Goal: Information Seeking & Learning: Find specific page/section

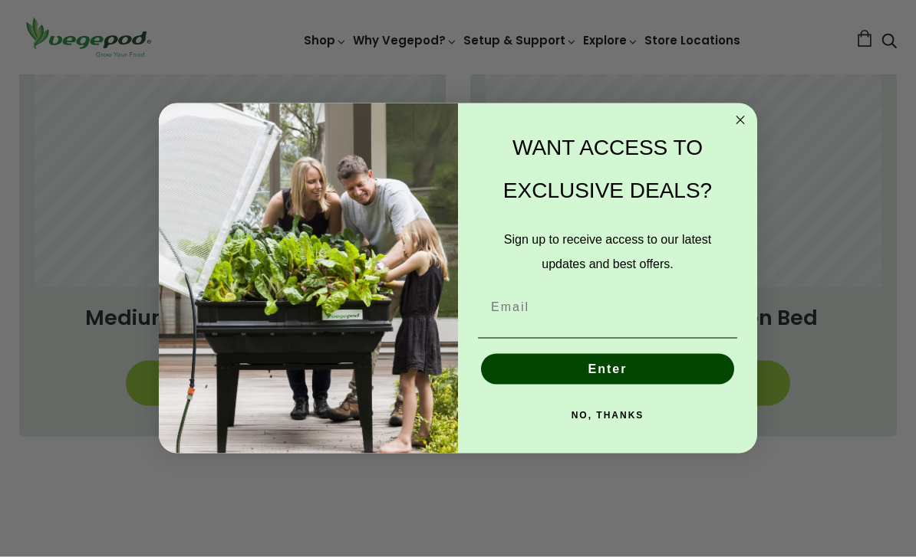
click at [747, 130] on icon "Close dialog" at bounding box center [740, 120] width 18 height 18
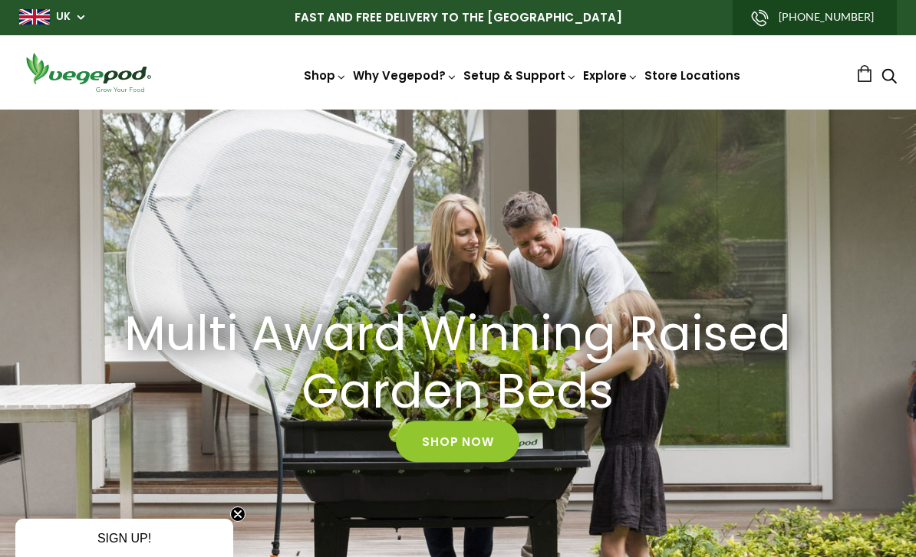
click at [609, 188] on link "Vegepod Assembly" at bounding box center [562, 181] width 209 height 39
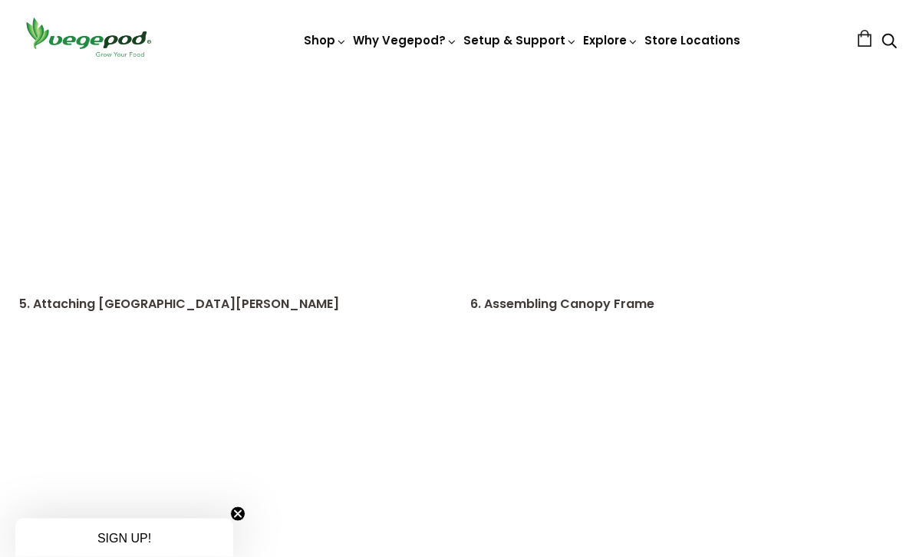
scroll to position [805, 0]
click at [458, 74] on span "Vegepod Bundles" at bounding box center [458, 74] width 0 height 0
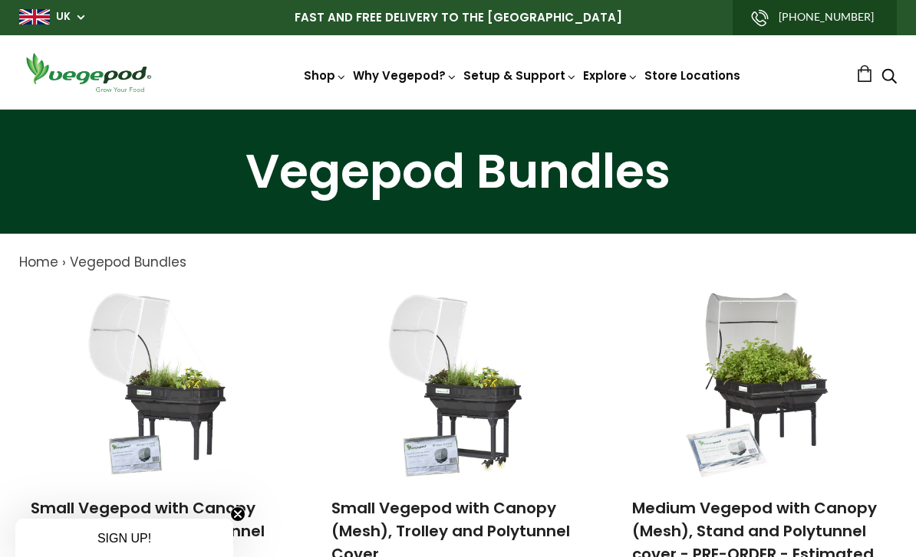
click at [458, 110] on img at bounding box center [458, 110] width 0 height 0
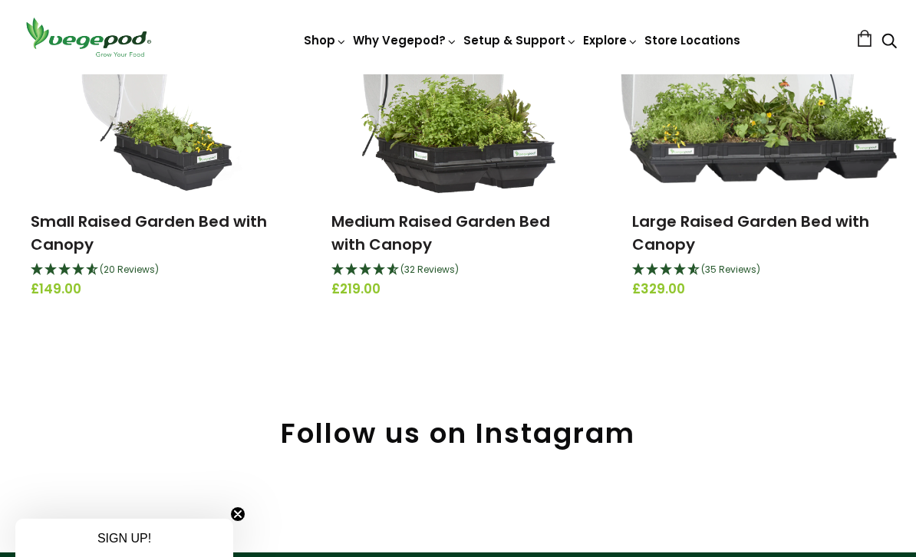
scroll to position [288, 0]
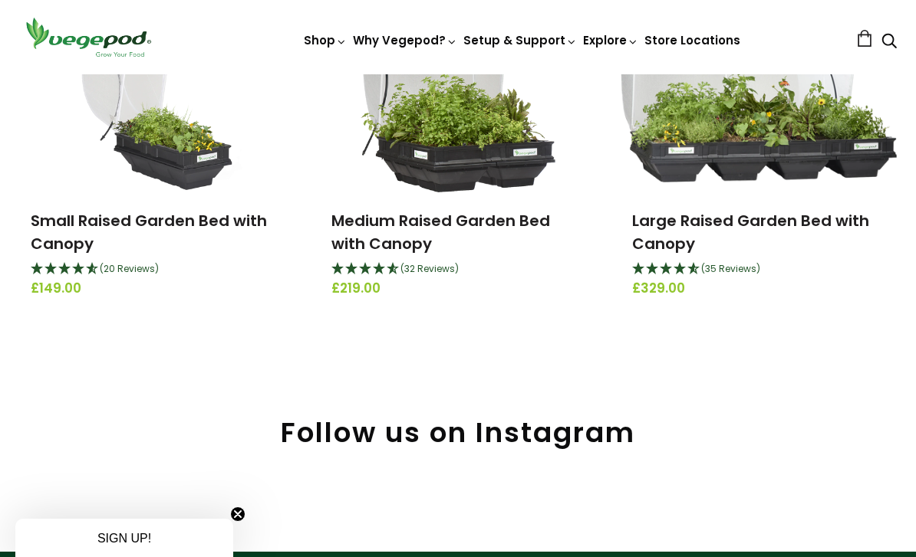
click at [518, 229] on link "Medium Raised Garden Bed with Canopy" at bounding box center [440, 232] width 219 height 44
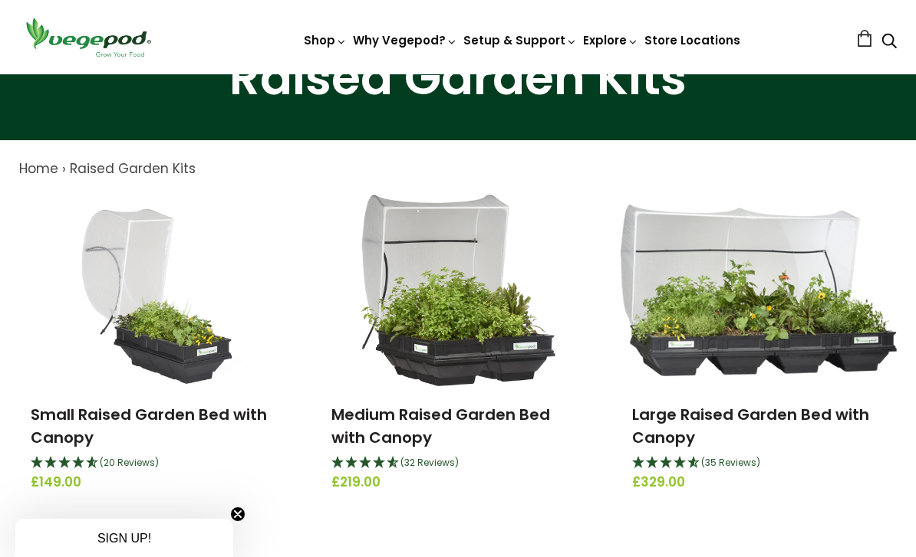
scroll to position [91, 0]
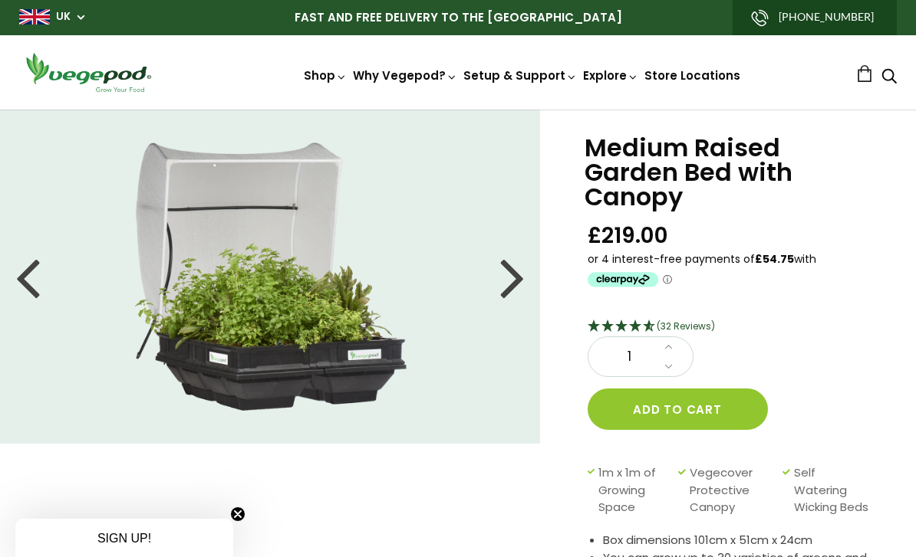
click at [458, 110] on img at bounding box center [458, 110] width 0 height 0
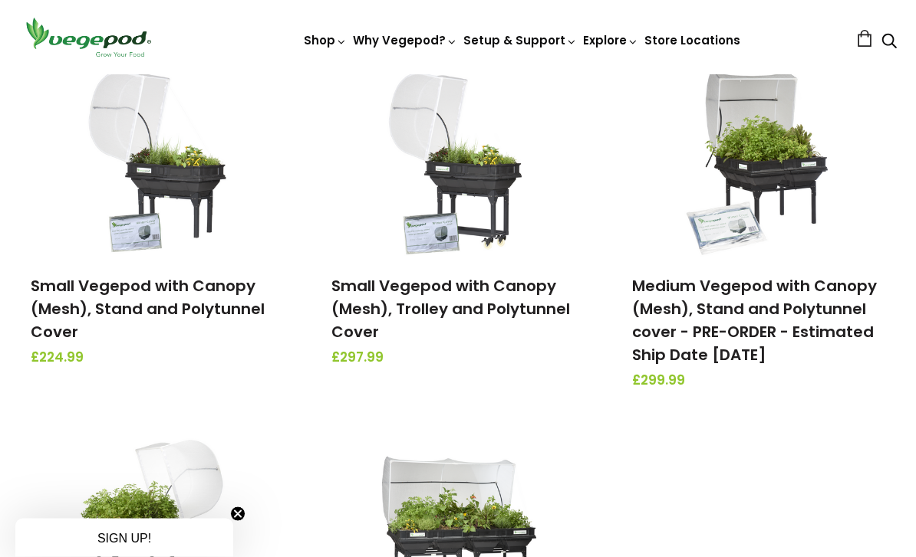
scroll to position [222, 0]
click at [533, 299] on link "Small Vegepod with Canopy (Mesh), Trolley and Polytunnel Cover" at bounding box center [450, 308] width 238 height 67
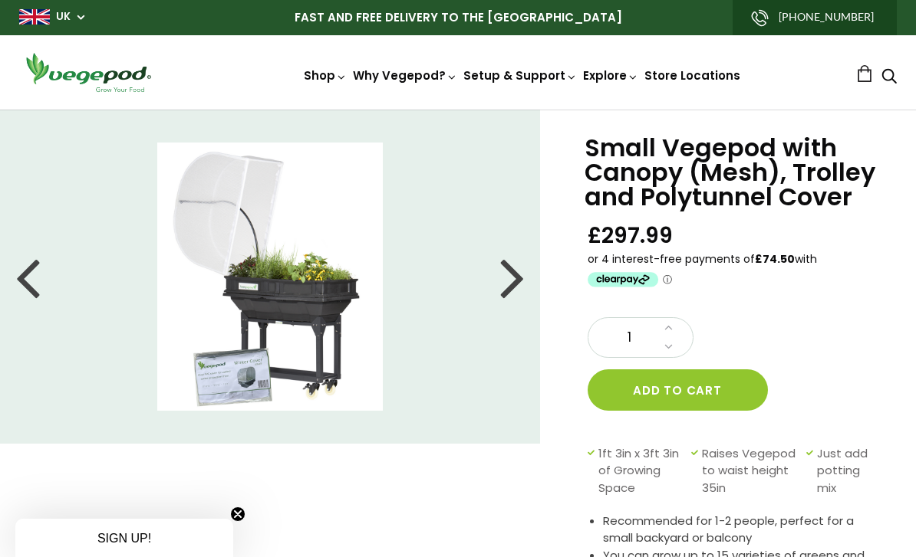
click at [516, 299] on div at bounding box center [512, 276] width 25 height 69
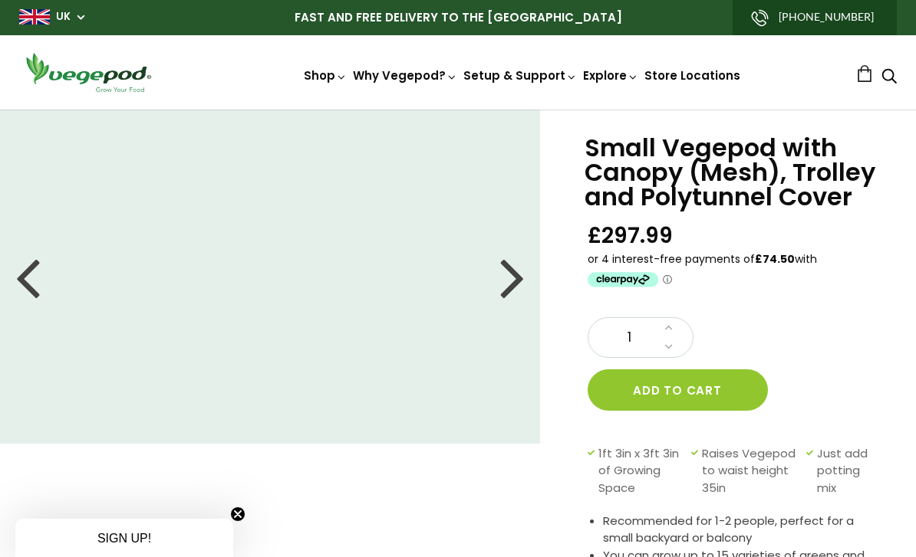
click at [508, 285] on div at bounding box center [512, 276] width 25 height 69
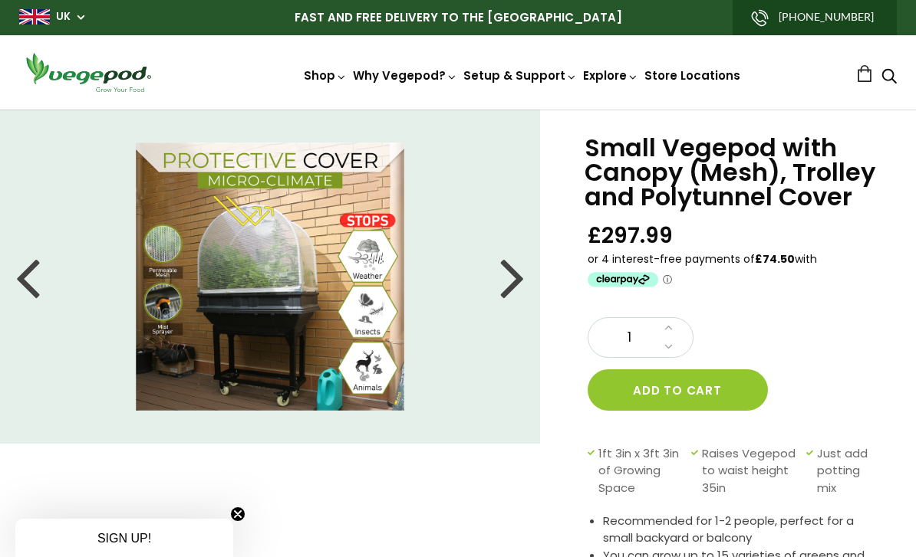
click at [507, 280] on div at bounding box center [512, 276] width 25 height 69
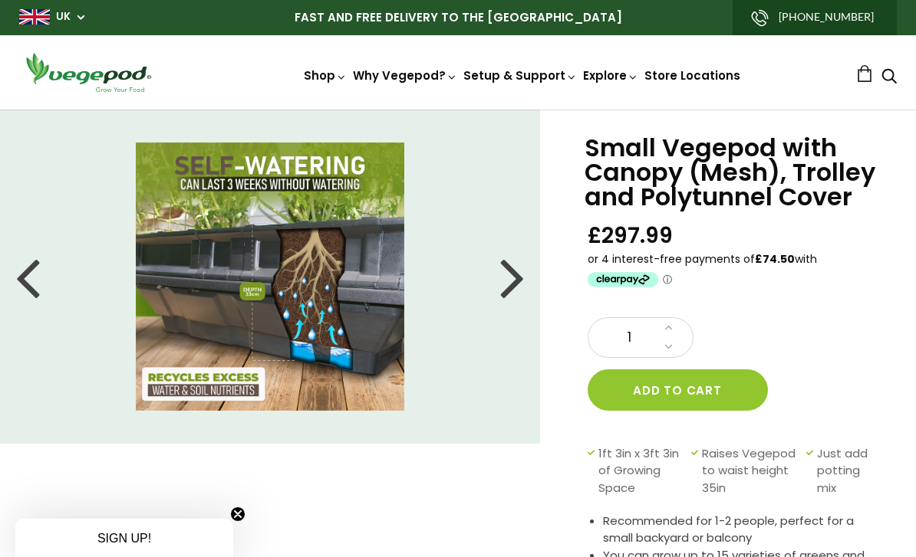
click at [502, 284] on div at bounding box center [512, 276] width 25 height 69
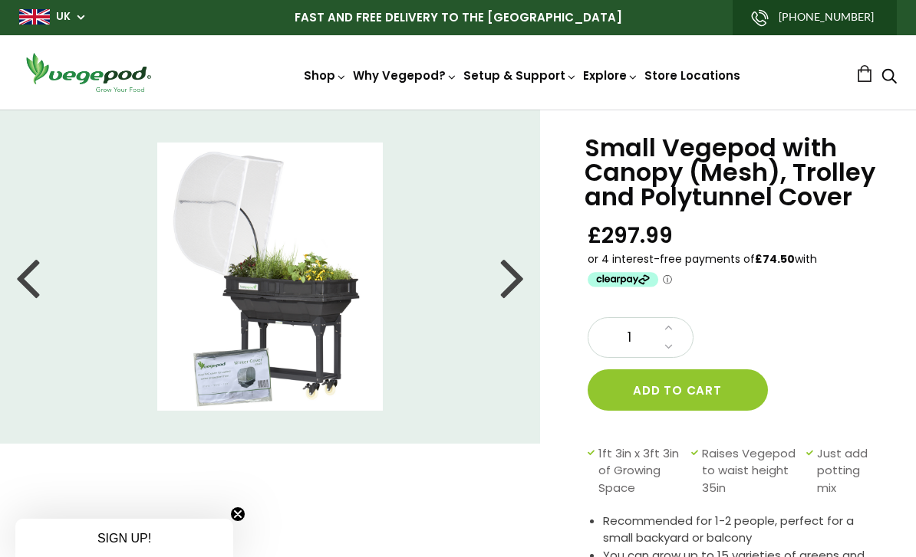
click at [516, 285] on div at bounding box center [512, 276] width 25 height 69
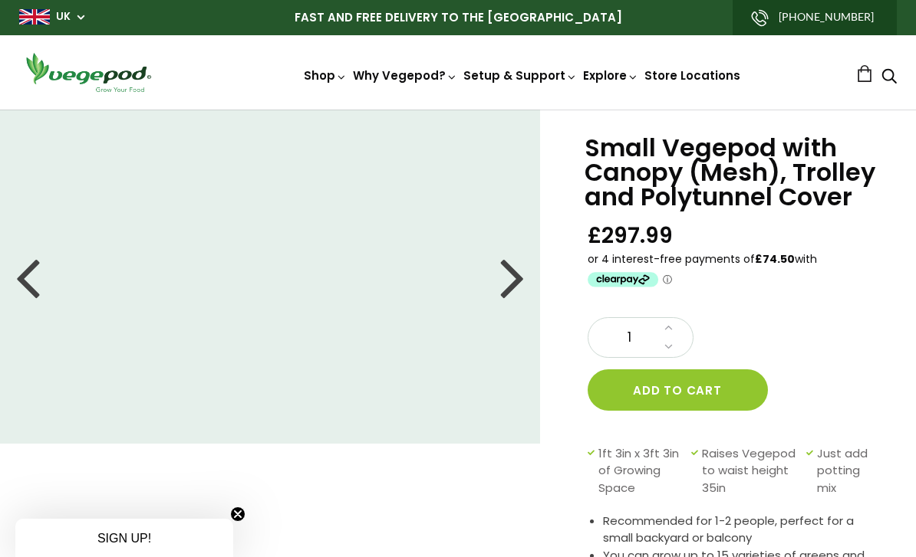
click at [458, 110] on span "Vegepod Bundles" at bounding box center [458, 110] width 0 height 0
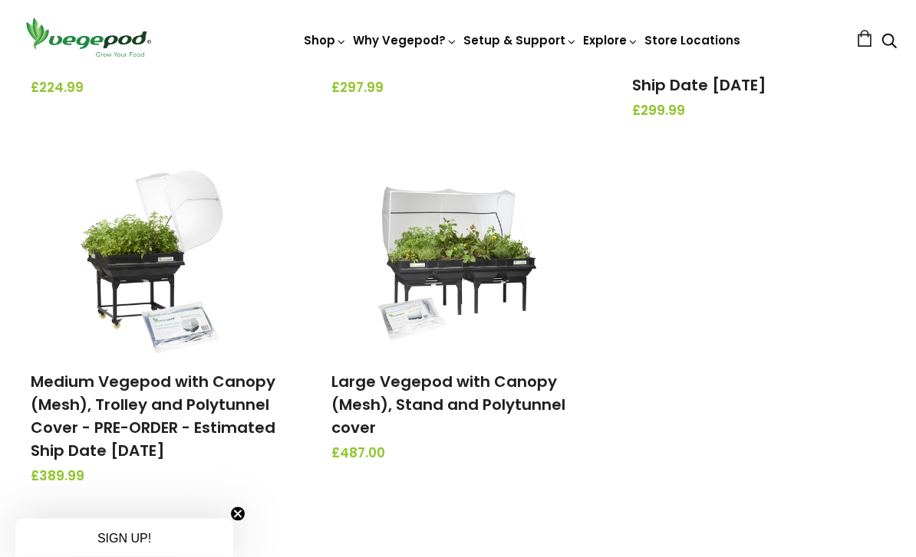
scroll to position [492, 0]
click at [104, 403] on link "Medium Vegepod with Canopy (Mesh), Trolley and Polytunnel Cover - PRE-ORDER - E…" at bounding box center [153, 416] width 245 height 90
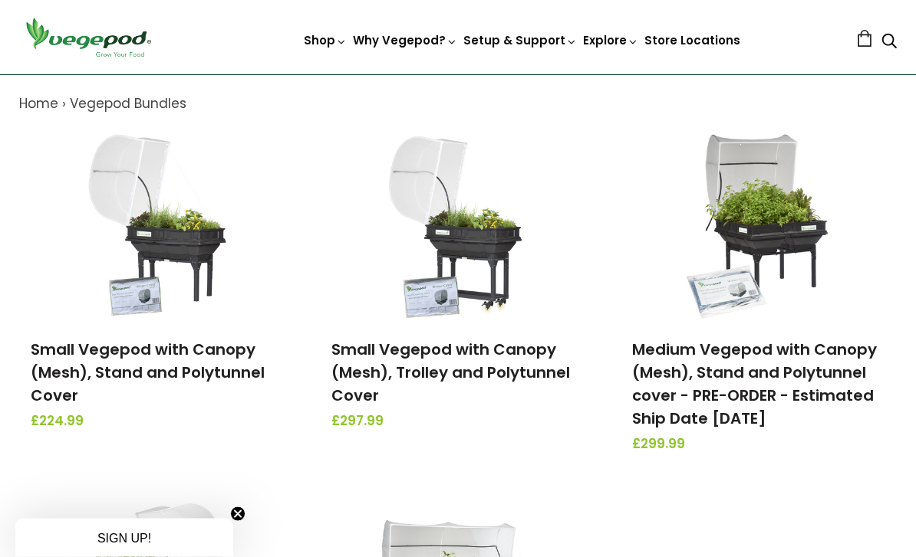
scroll to position [159, 0]
click at [525, 369] on link "Small Vegepod with Canopy (Mesh), Trolley and Polytunnel Cover" at bounding box center [450, 372] width 238 height 67
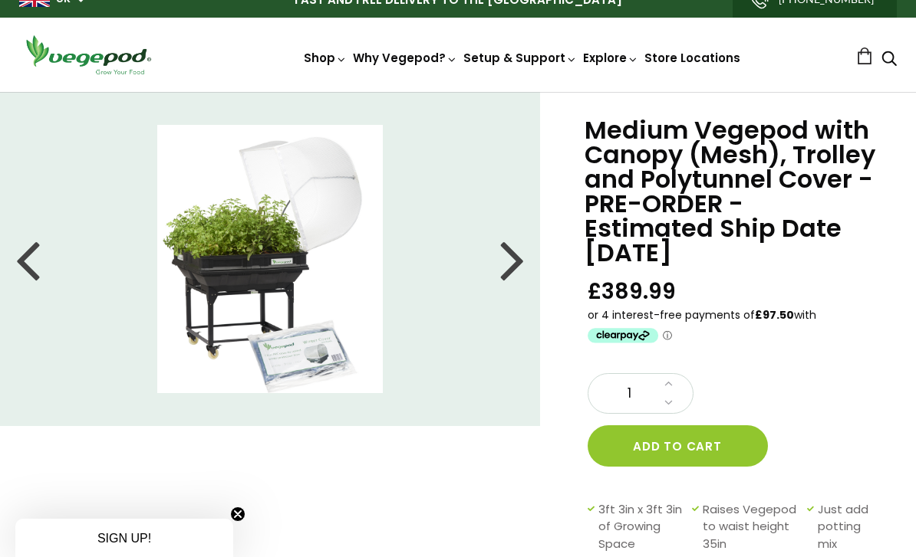
scroll to position [31, 0]
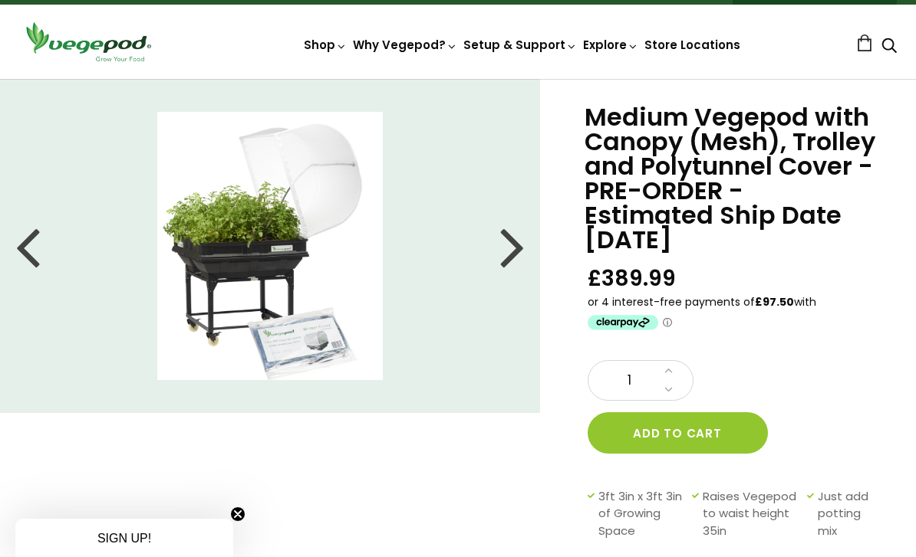
click at [508, 255] on div at bounding box center [512, 246] width 25 height 69
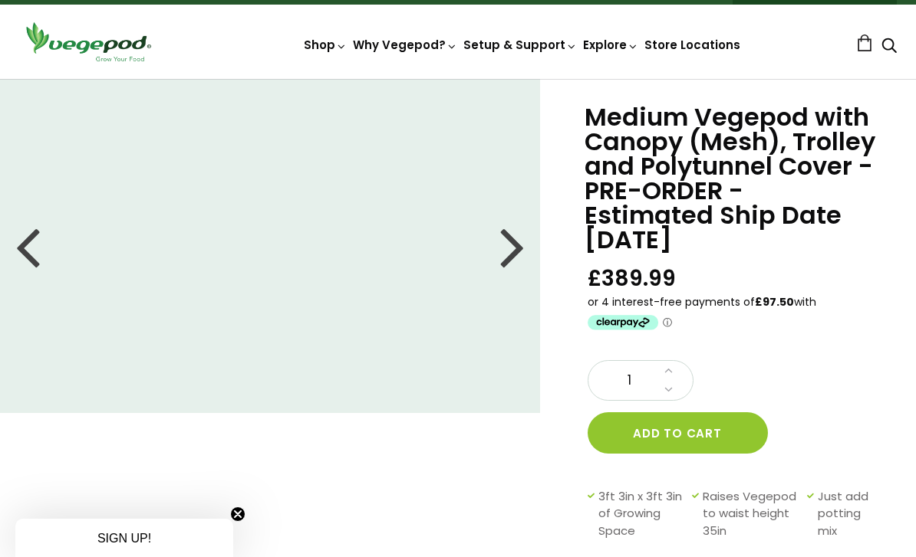
click at [508, 255] on div at bounding box center [512, 246] width 25 height 69
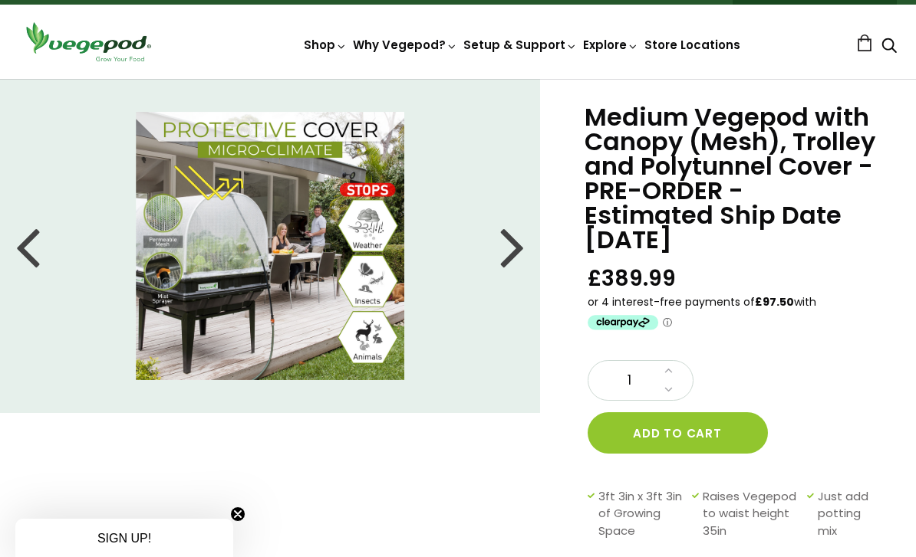
click at [520, 253] on div at bounding box center [512, 246] width 25 height 69
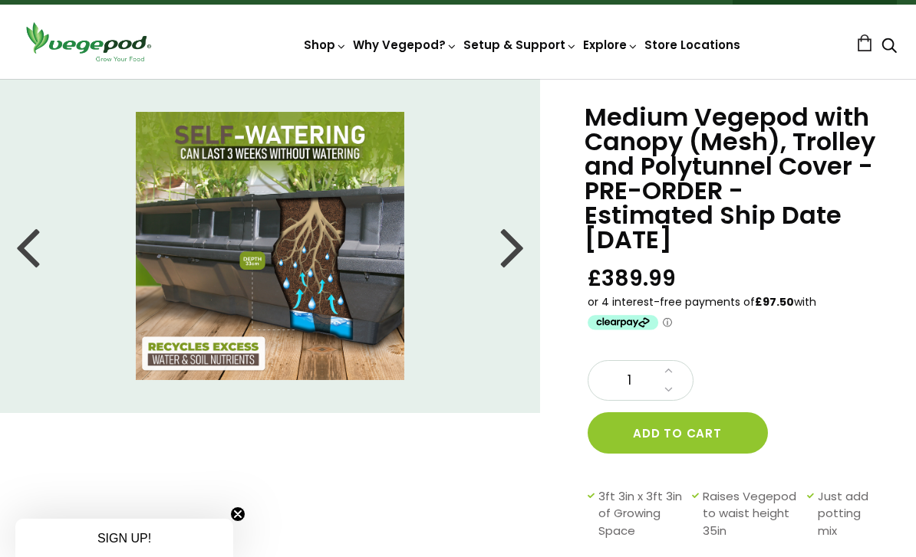
click at [503, 248] on div at bounding box center [512, 246] width 25 height 69
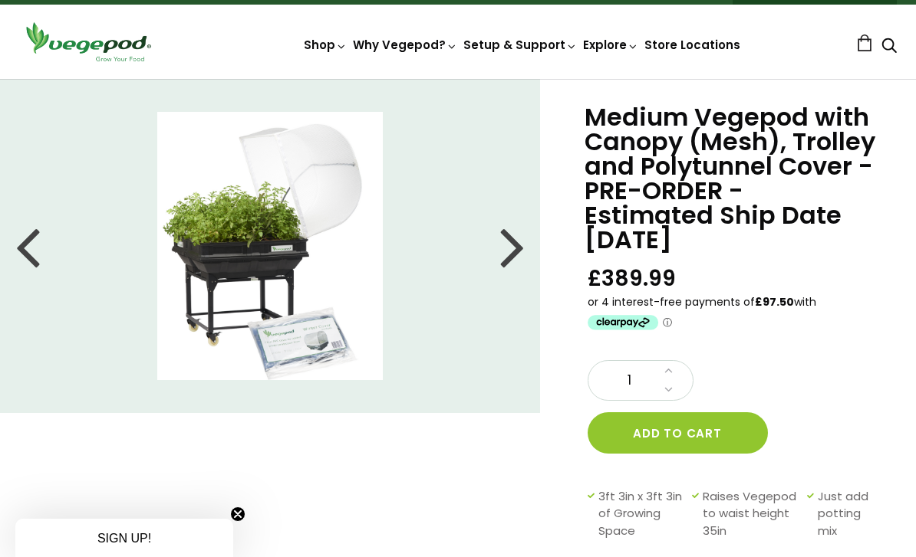
scroll to position [0, 0]
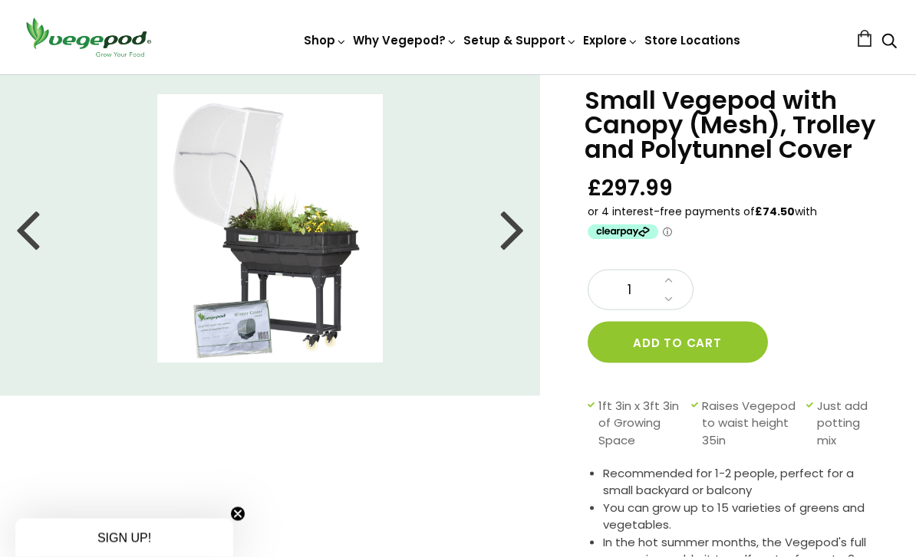
scroll to position [49, 0]
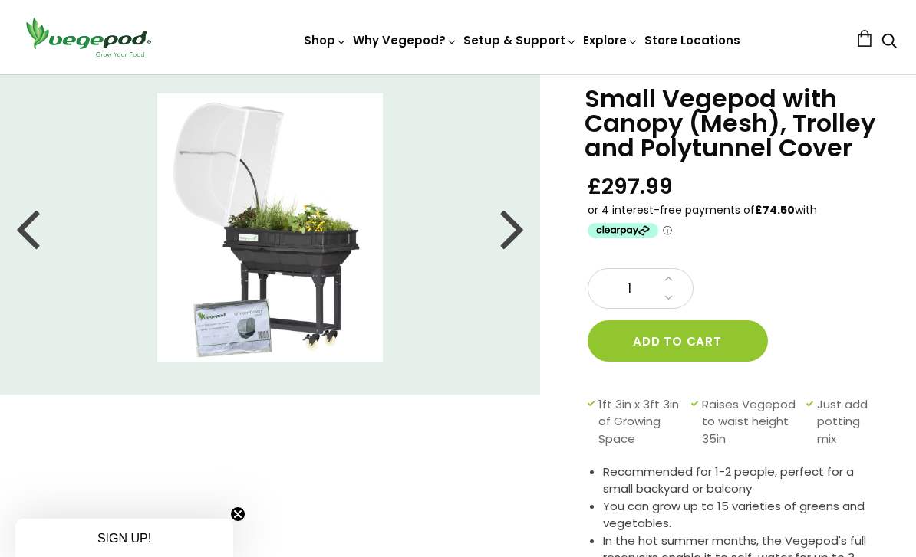
click at [503, 235] on div at bounding box center [512, 227] width 25 height 69
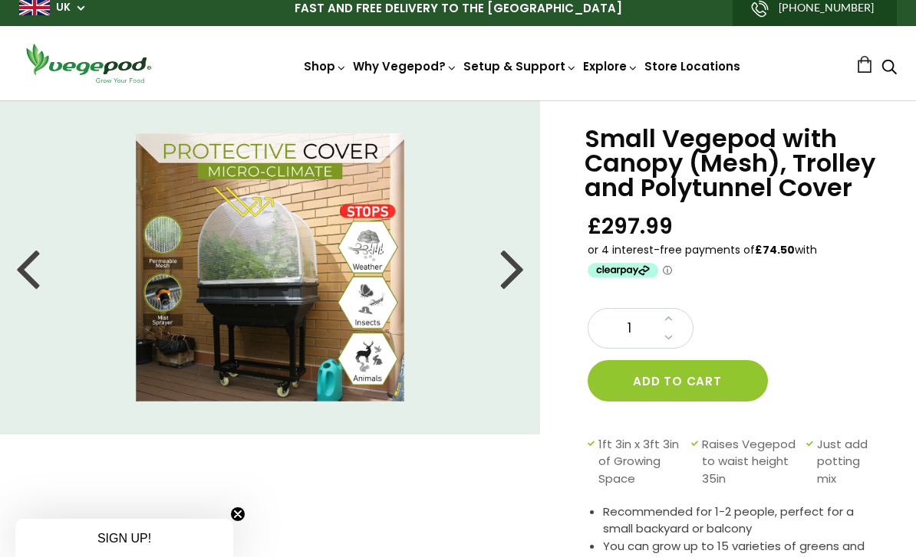
scroll to position [10, 0]
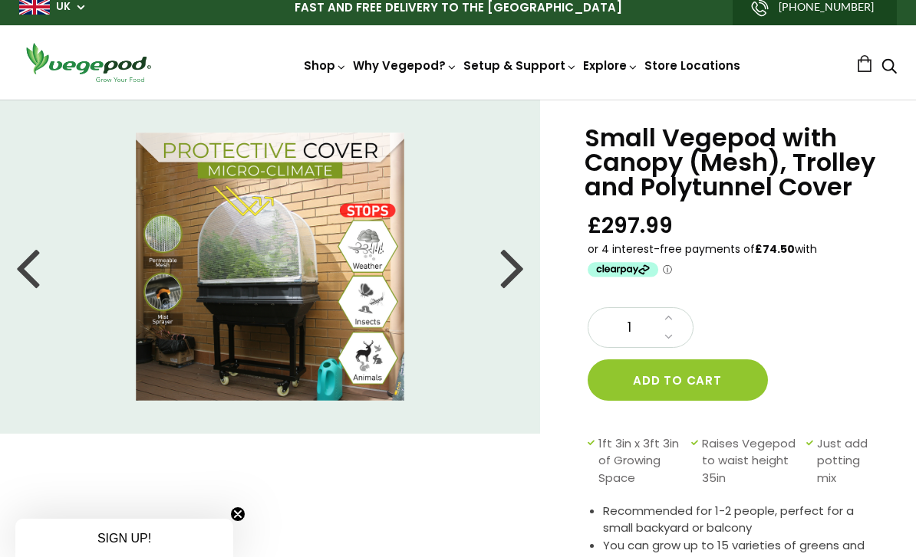
click at [38, 268] on div at bounding box center [27, 266] width 25 height 69
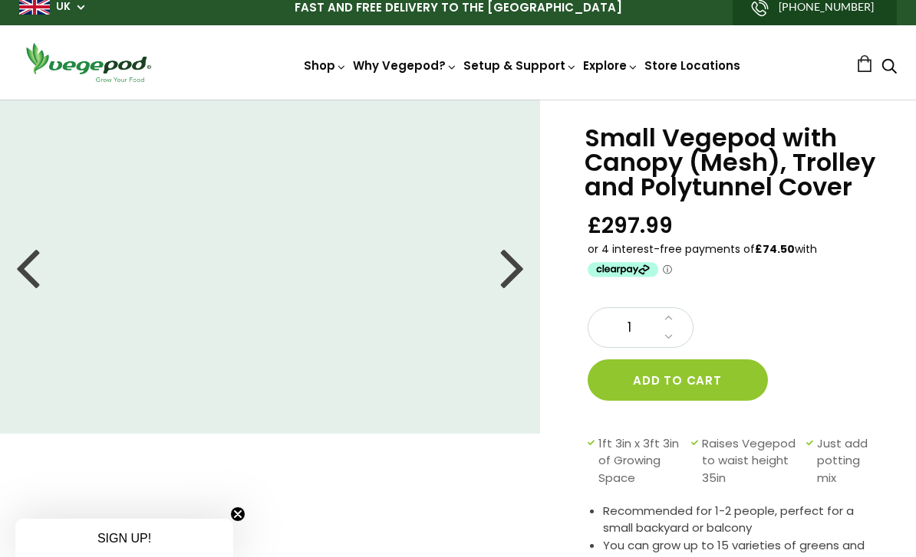
click at [522, 275] on div at bounding box center [512, 266] width 25 height 69
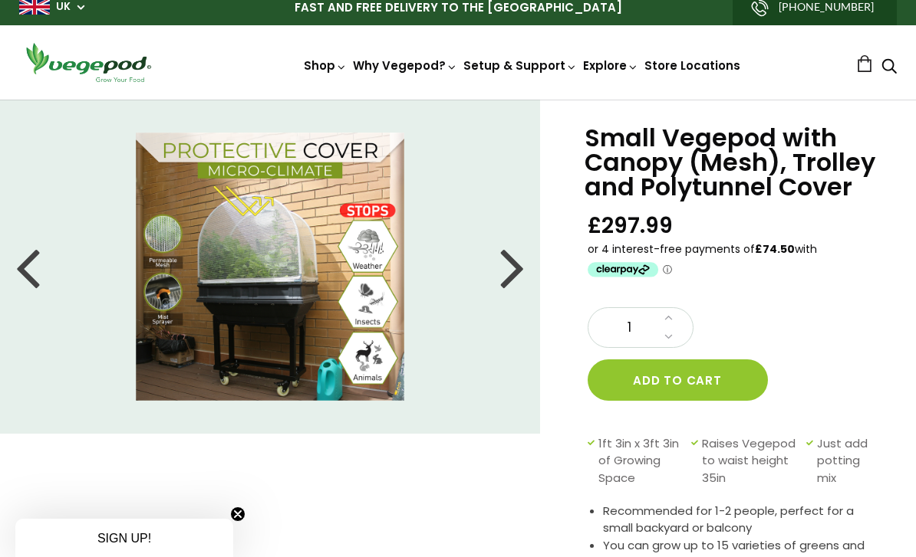
click at [510, 271] on div at bounding box center [512, 266] width 25 height 69
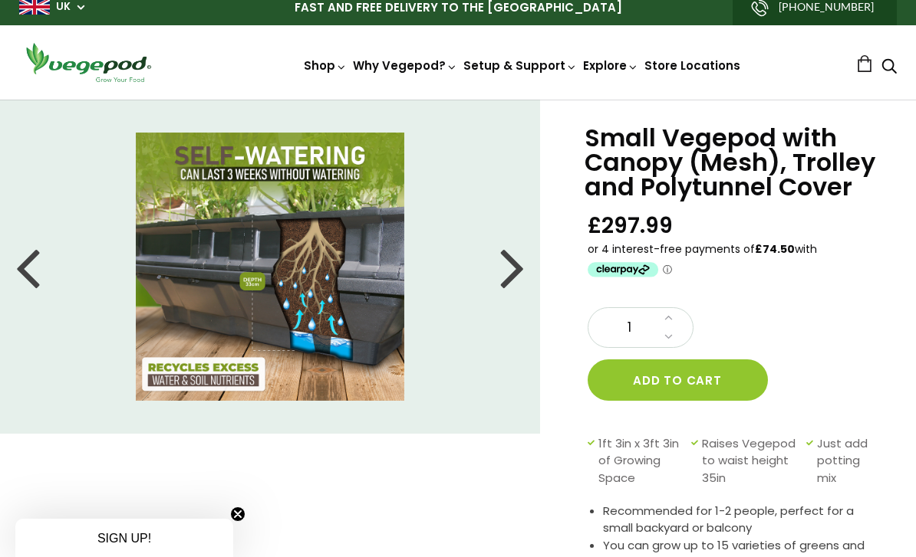
click at [512, 278] on div at bounding box center [512, 266] width 25 height 69
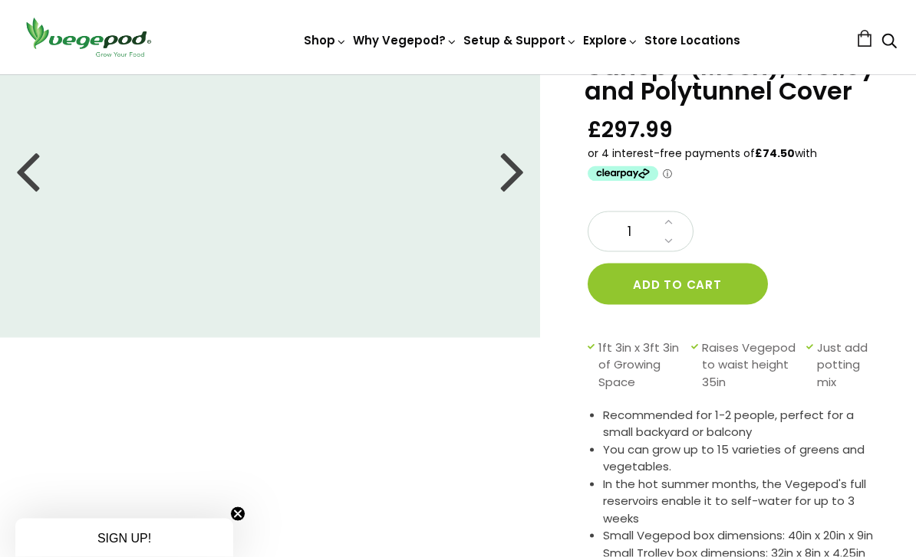
scroll to position [107, 0]
click at [513, 178] on div at bounding box center [512, 170] width 25 height 69
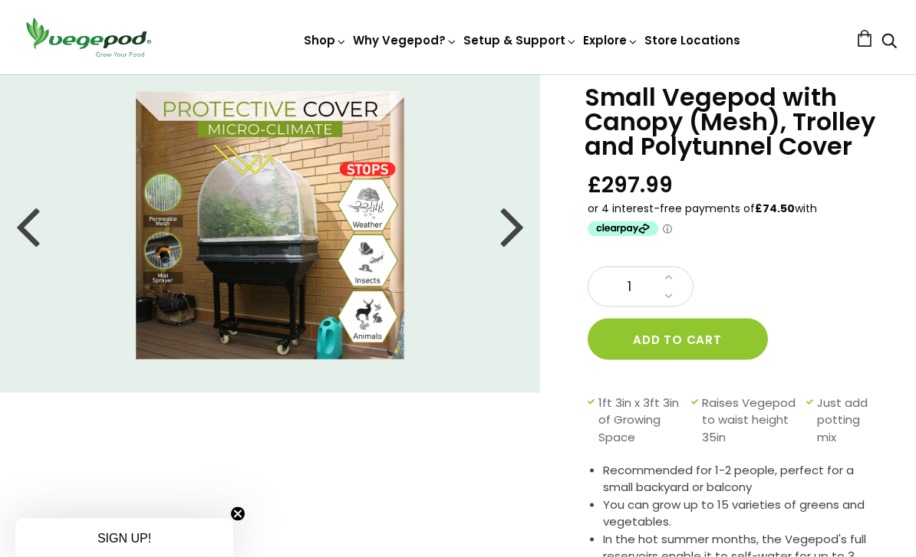
scroll to position [0, 0]
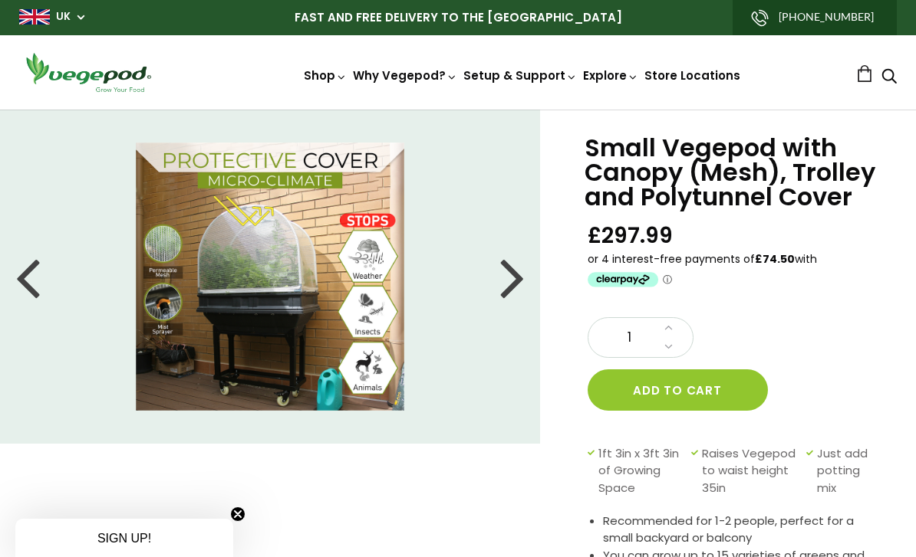
click at [458, 110] on span "Vegepods" at bounding box center [458, 110] width 0 height 0
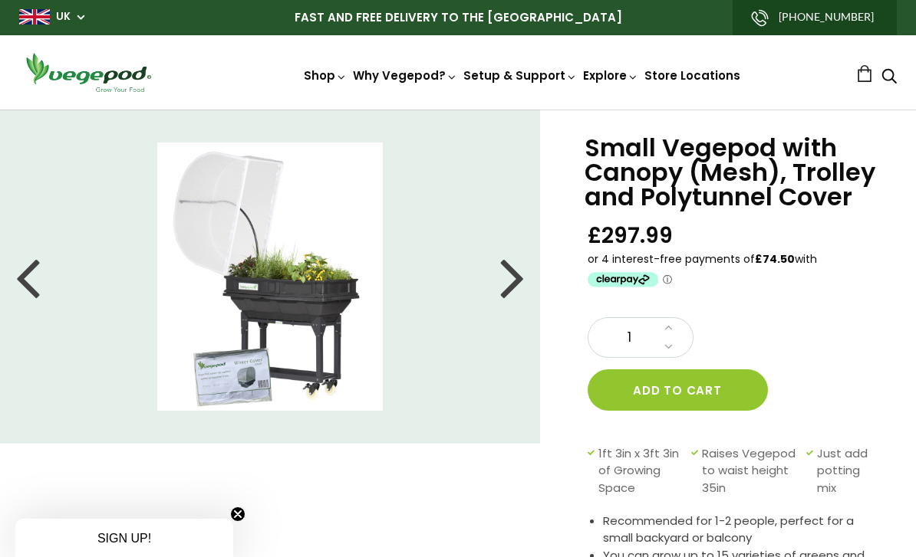
click at [701, 74] on link "Store Locations" at bounding box center [692, 75] width 96 height 16
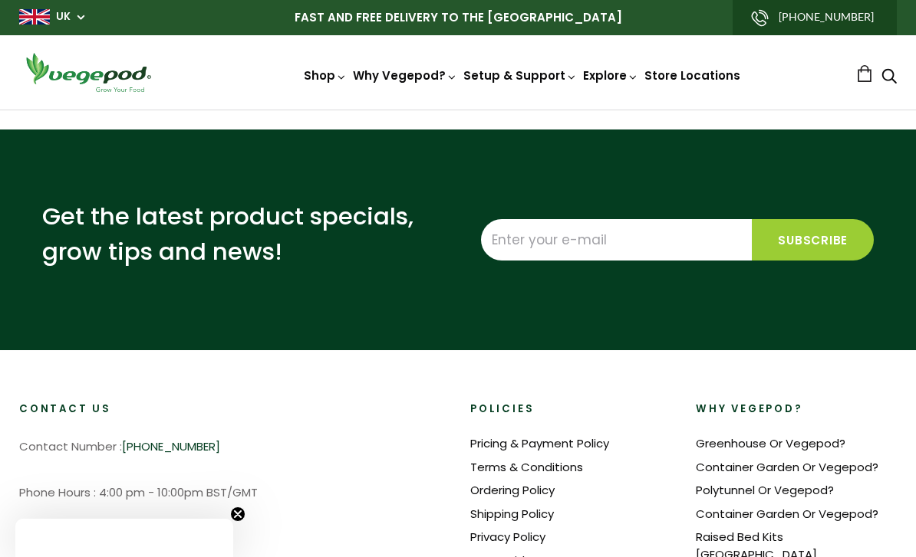
select select "m"
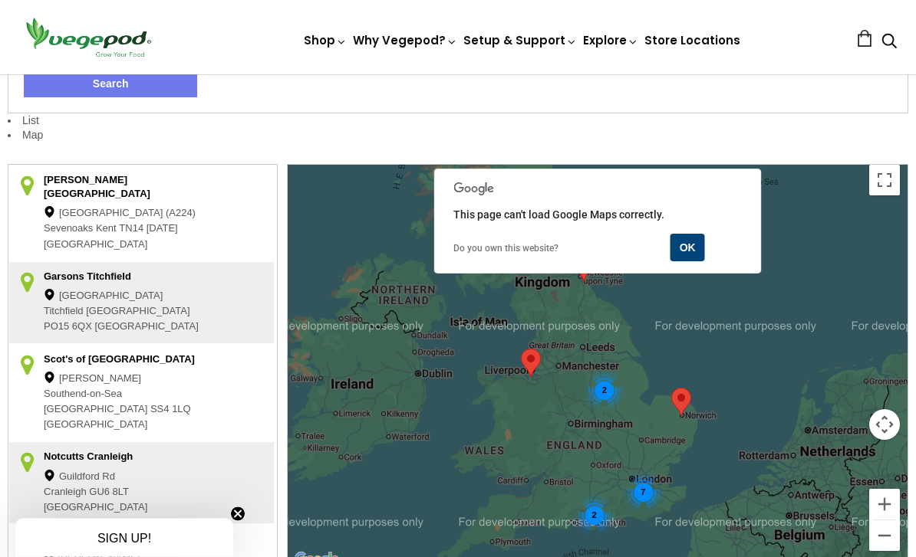
scroll to position [344, 0]
click at [679, 248] on button "OK" at bounding box center [687, 248] width 35 height 28
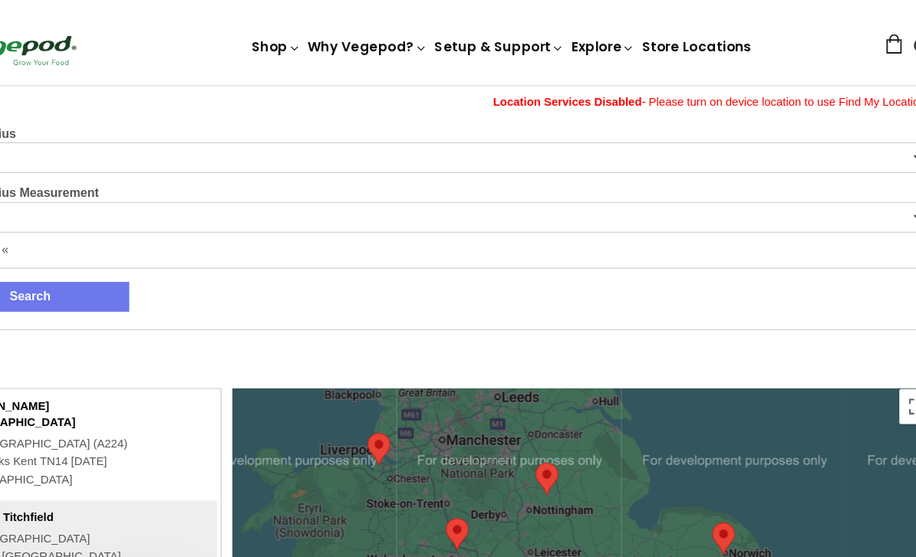
scroll to position [166, 0]
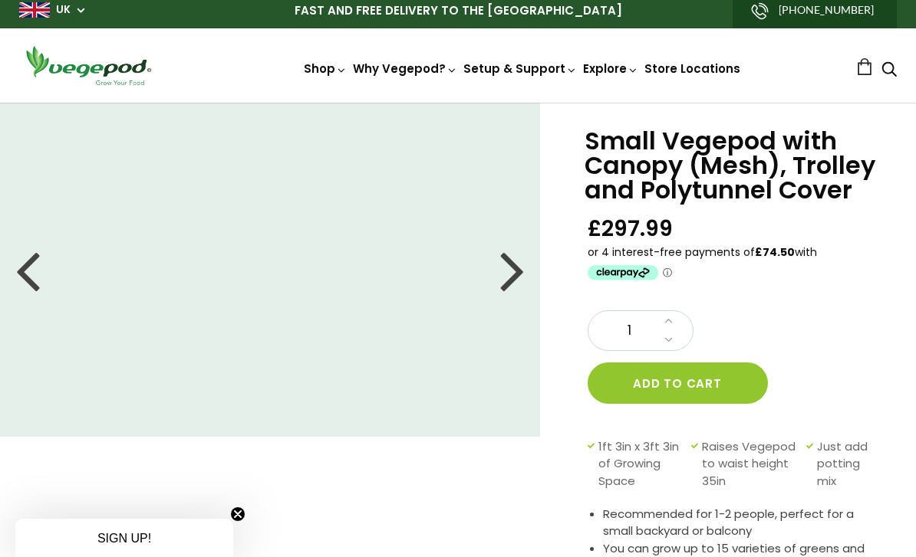
scroll to position [19, 0]
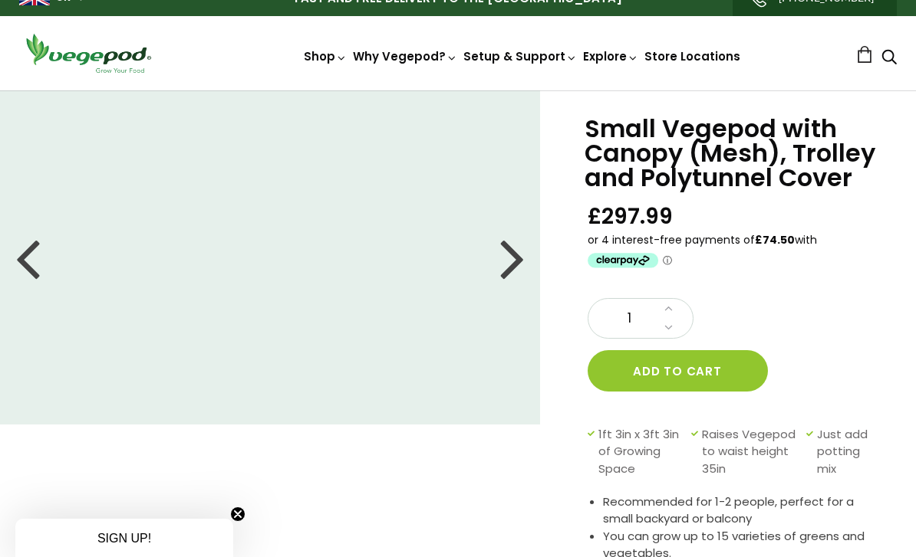
click at [36, 258] on div at bounding box center [27, 257] width 25 height 69
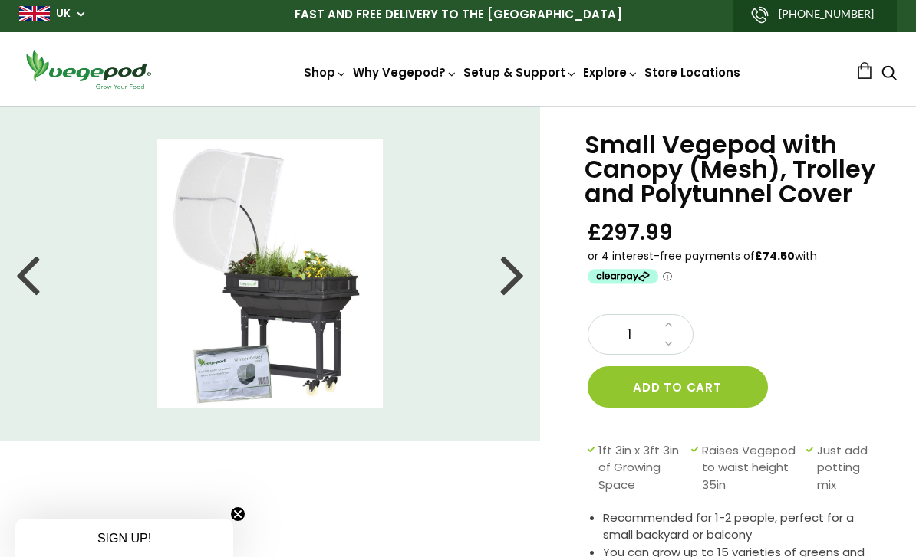
scroll to position [2, 0]
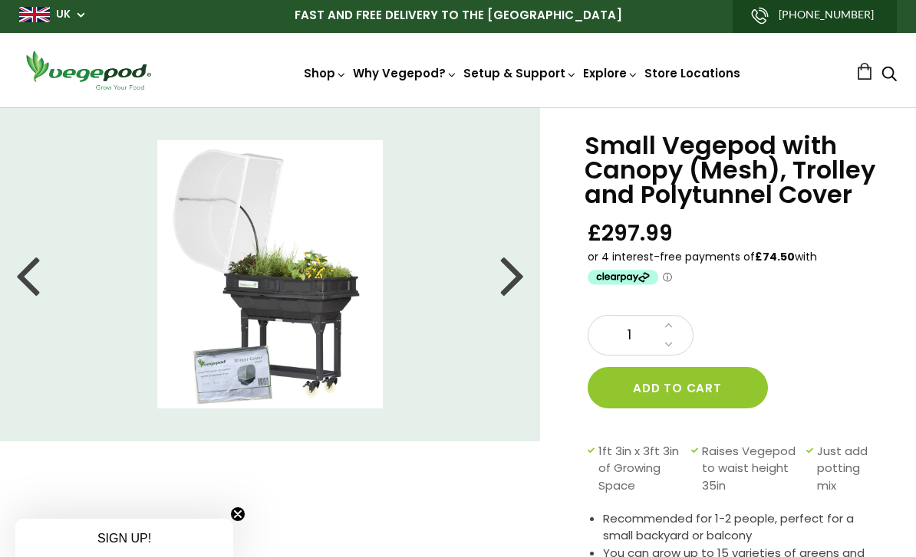
click at [458, 107] on span "Vegepod Bundles" at bounding box center [458, 107] width 0 height 0
